Goal: Task Accomplishment & Management: Manage account settings

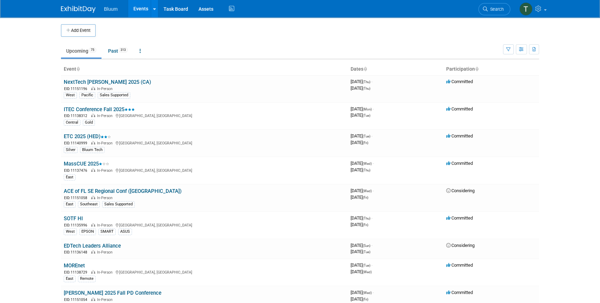
click at [44, 117] on body "Bluum Events Add Event Bulk Upload Events Shareable Event Boards Recently Viewe…" at bounding box center [300, 151] width 600 height 303
click at [54, 106] on body "Bluum Events Add Event Bulk Upload Events Shareable Event Boards Recently Viewe…" at bounding box center [300, 151] width 600 height 303
drag, startPoint x: 45, startPoint y: 107, endPoint x: 5, endPoint y: 121, distance: 42.3
click at [45, 107] on body "Bluum Events Add Event Bulk Upload Events Shareable Event Boards Recently Viewe…" at bounding box center [300, 151] width 600 height 303
click at [31, 116] on body "Bluum Events Add Event Bulk Upload Events Shareable Event Boards Recently Viewe…" at bounding box center [300, 151] width 600 height 303
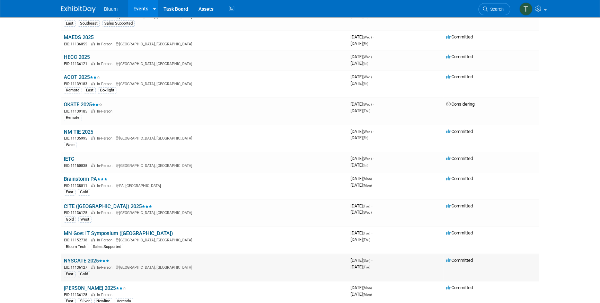
scroll to position [378, 0]
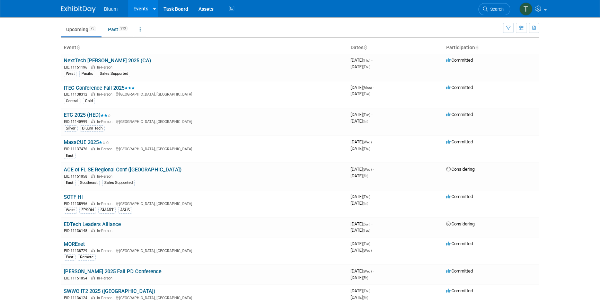
scroll to position [0, 0]
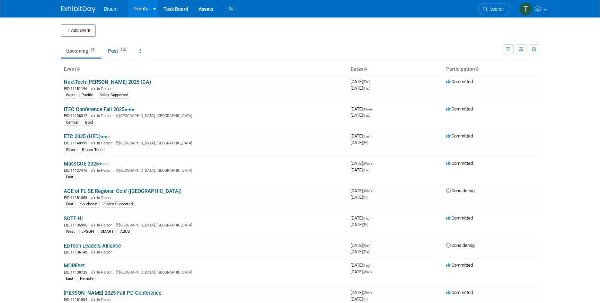
drag, startPoint x: 42, startPoint y: 72, endPoint x: 50, endPoint y: 2, distance: 70.5
click at [42, 71] on body "Bluum Events Add Event Bulk Upload Events Shareable Event Boards Recently Viewe…" at bounding box center [300, 151] width 600 height 303
click at [33, 116] on body "Bluum Events Add Event Bulk Upload Events Shareable Event Boards Recently Viewe…" at bounding box center [300, 151] width 600 height 303
click at [49, 166] on body "Bluum Events Add Event Bulk Upload Events Shareable Event Boards Recently Viewe…" at bounding box center [300, 151] width 600 height 303
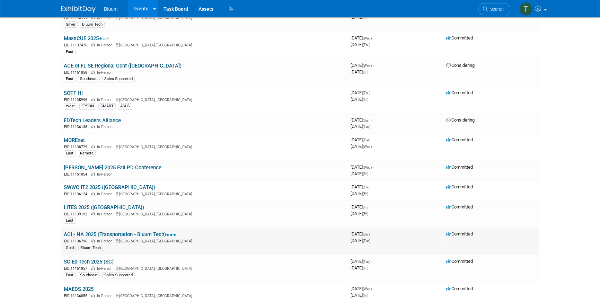
scroll to position [126, 0]
click at [31, 177] on html "Bluum Events Add Event Bulk Upload Events Shareable Event Boards Recently Viewe…" at bounding box center [300, 25] width 600 height 303
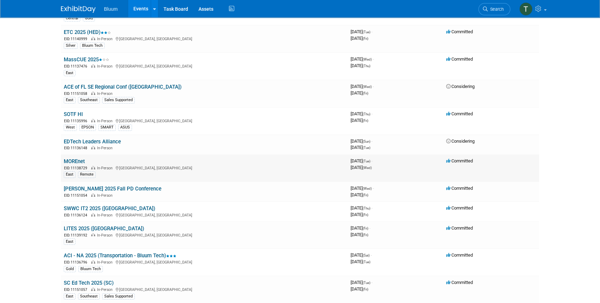
scroll to position [63, 0]
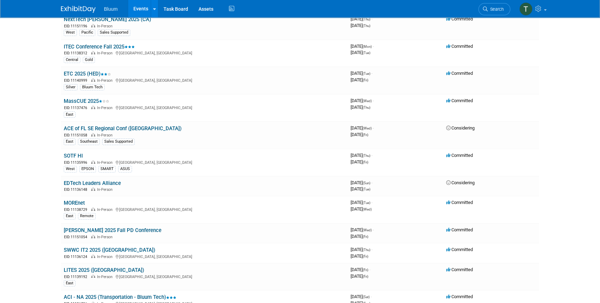
click at [31, 58] on body "Bluum Events Add Event Bulk Upload Events Shareable Event Boards Recently Viewe…" at bounding box center [300, 88] width 600 height 303
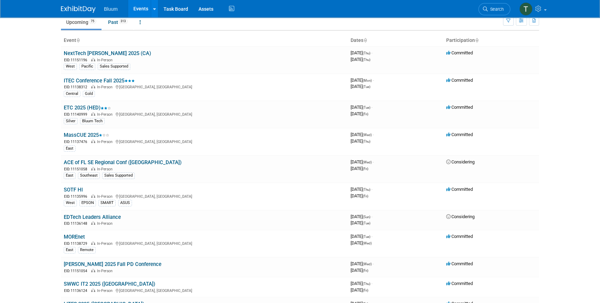
scroll to position [0, 0]
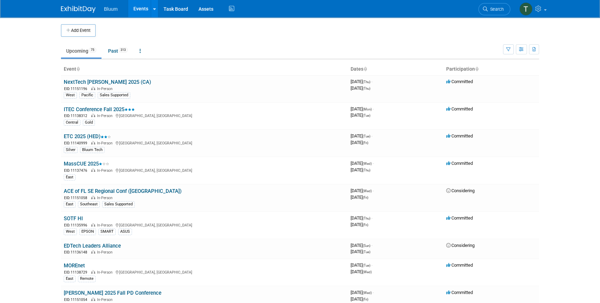
click at [28, 178] on body "Bluum Events Add Event Bulk Upload Events Shareable Event Boards Recently Viewe…" at bounding box center [300, 151] width 600 height 303
click at [43, 94] on body "Bluum Events Add Event Bulk Upload Events Shareable Event Boards Recently Viewe…" at bounding box center [300, 151] width 600 height 303
click at [36, 146] on body "Bluum Events Add Event Bulk Upload Events Shareable Event Boards Recently Viewe…" at bounding box center [300, 151] width 600 height 303
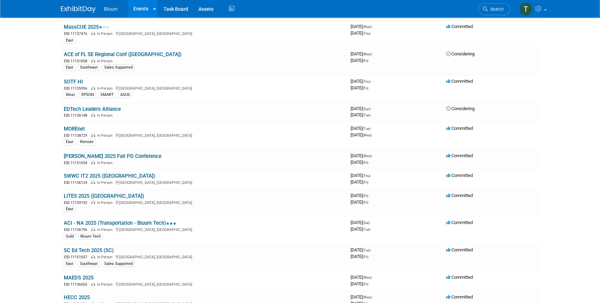
scroll to position [126, 0]
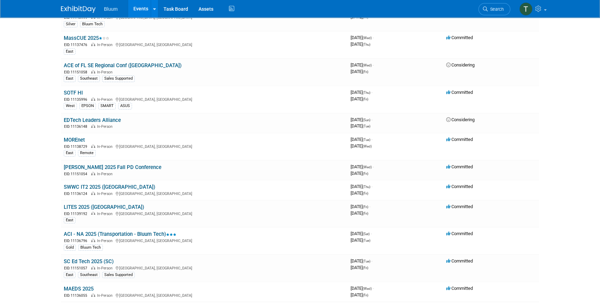
click at [30, 106] on body "Bluum Events Add Event Bulk Upload Events Shareable Event Boards Recently Viewe…" at bounding box center [300, 25] width 600 height 303
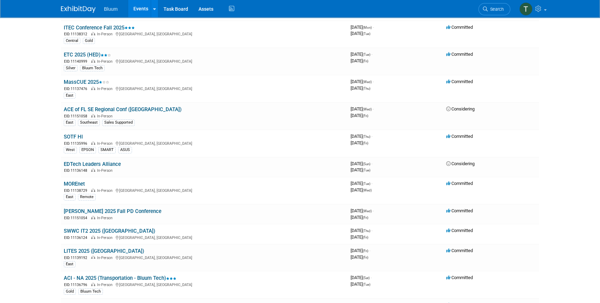
scroll to position [0, 0]
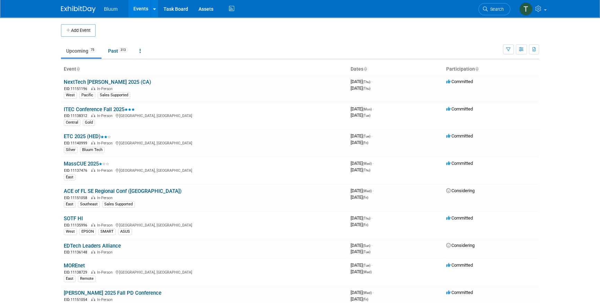
click at [42, 124] on body "Bluum Events Add Event Bulk Upload Events Shareable Event Boards Recently Viewe…" at bounding box center [300, 151] width 600 height 303
